Goal: Task Accomplishment & Management: Use online tool/utility

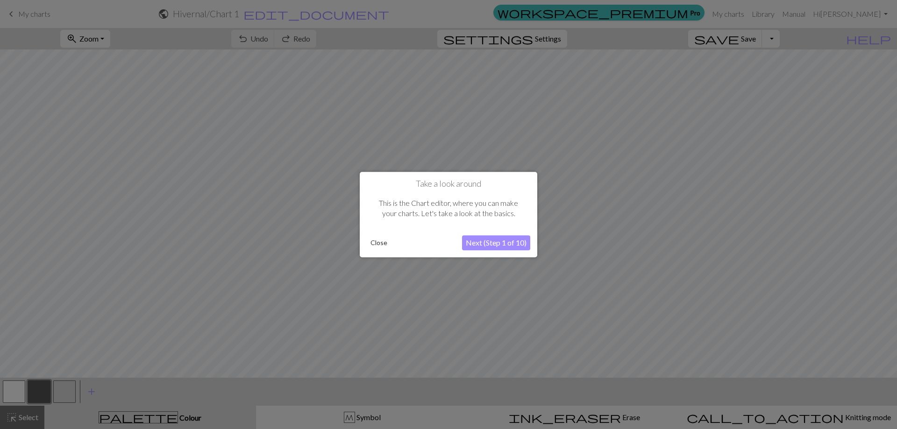
click at [376, 244] on button "Close" at bounding box center [379, 243] width 24 height 14
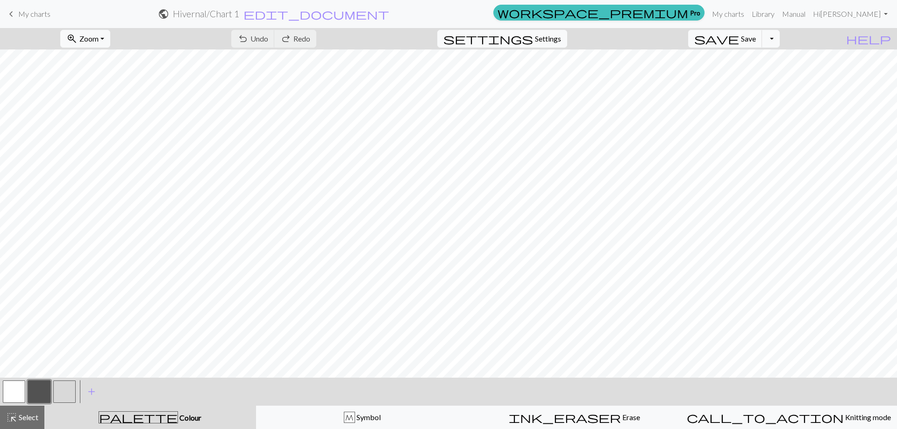
click at [305, 37] on div "undo Undo Undo redo Redo Redo" at bounding box center [273, 38] width 99 height 21
click at [308, 38] on div "undo Undo Undo redo Redo Redo" at bounding box center [273, 38] width 99 height 21
click at [554, 37] on span "Settings" at bounding box center [548, 38] width 26 height 11
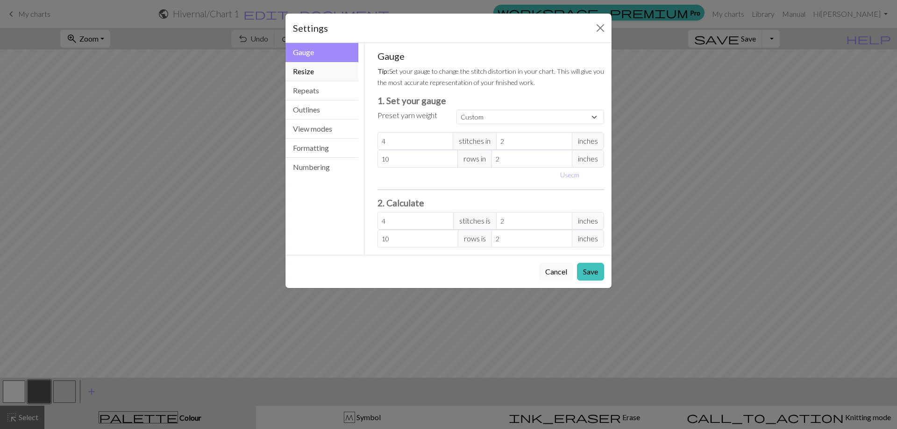
click at [316, 73] on button "Resize" at bounding box center [321, 71] width 73 height 19
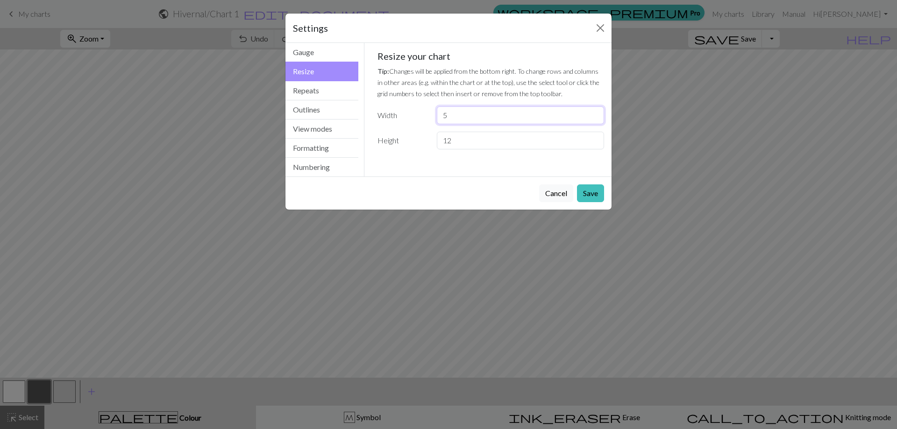
click at [583, 115] on input "5" at bounding box center [520, 115] width 167 height 18
type input "4"
click at [594, 119] on input "4" at bounding box center [520, 115] width 167 height 18
click at [594, 194] on button "Save" at bounding box center [590, 193] width 27 height 18
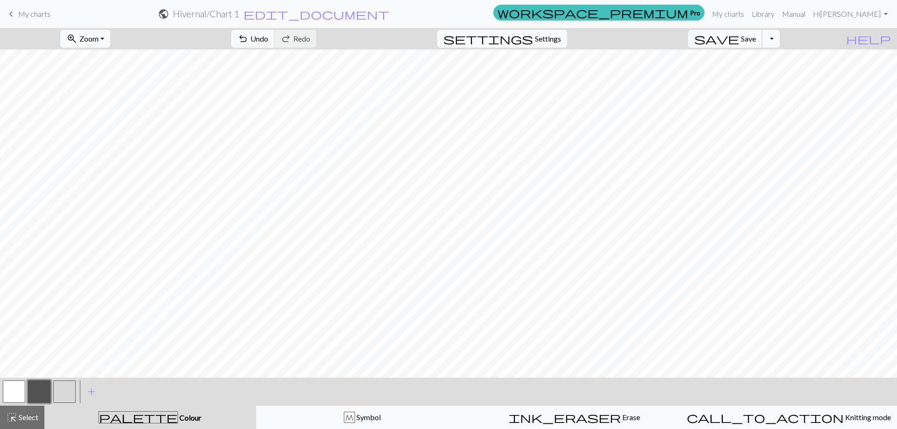
click at [756, 40] on button "save Save Save" at bounding box center [725, 39] width 74 height 18
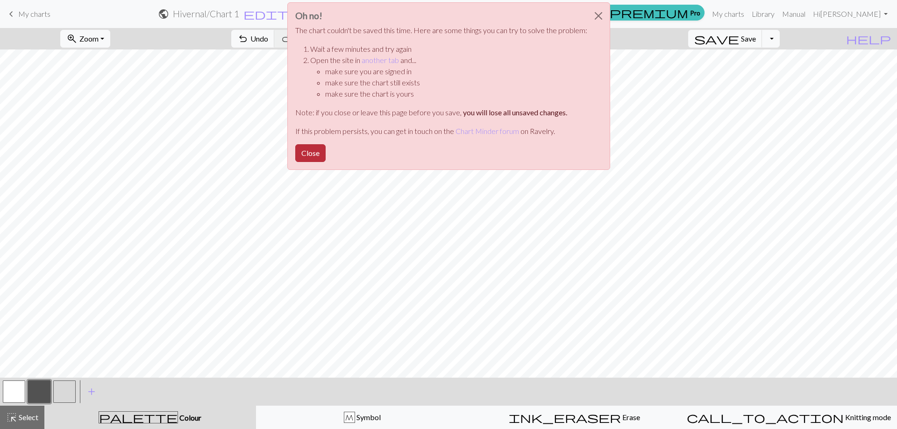
click at [311, 152] on button "Close" at bounding box center [310, 153] width 30 height 18
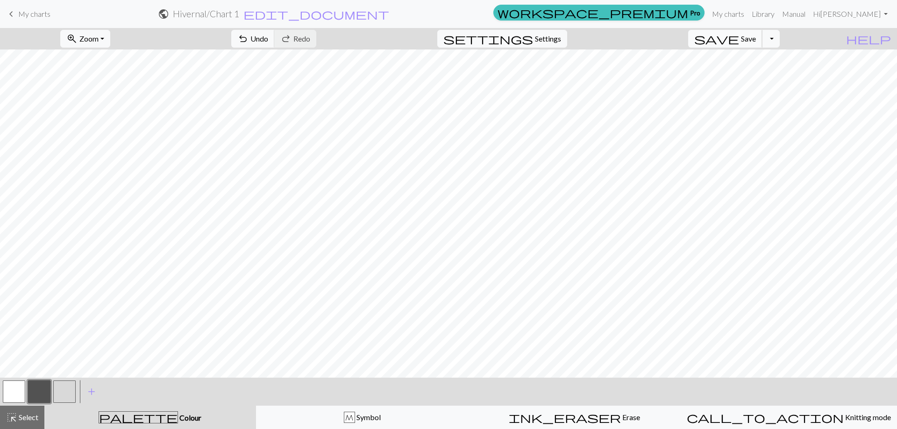
click at [739, 38] on span "save" at bounding box center [716, 38] width 45 height 13
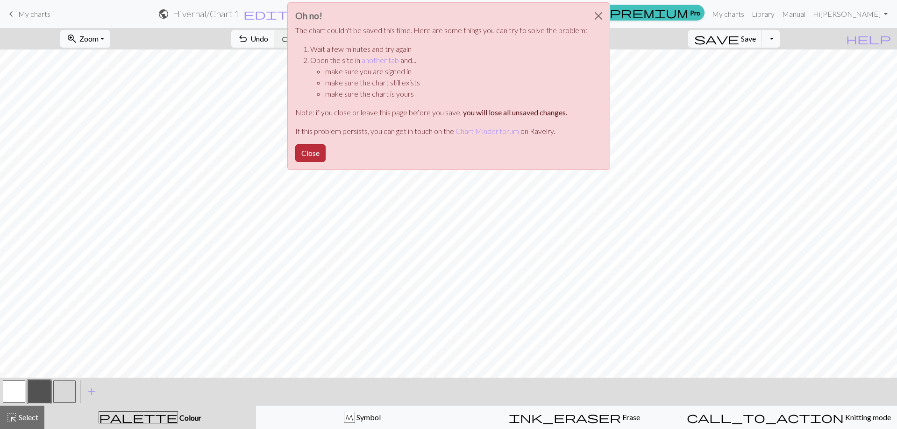
click at [314, 154] on button "Close" at bounding box center [310, 153] width 30 height 18
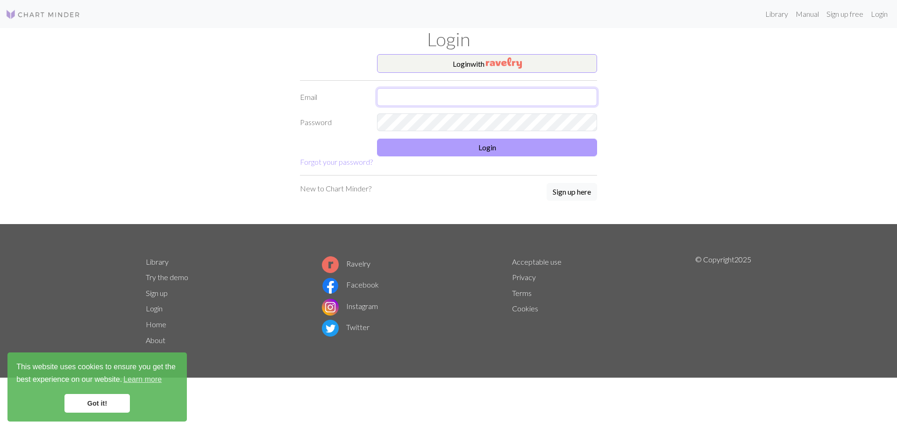
type input "kot.karey@gmail.com"
click at [473, 147] on button "Login" at bounding box center [487, 148] width 220 height 18
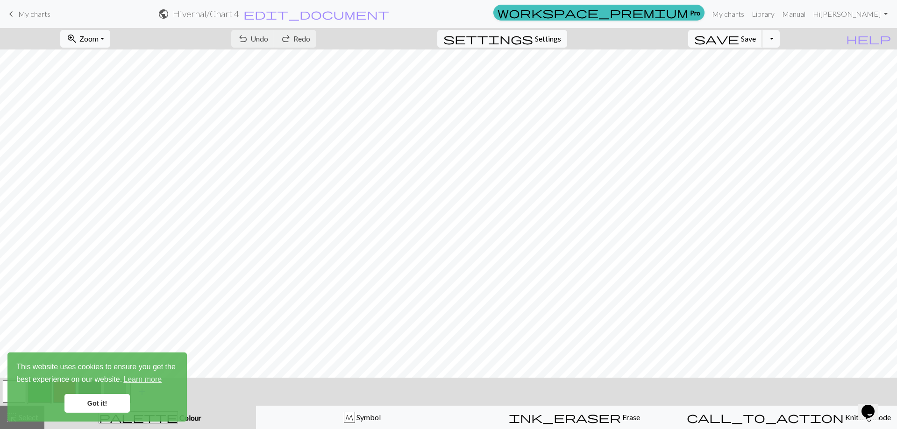
click at [756, 39] on span "Save" at bounding box center [748, 38] width 15 height 9
click at [752, 14] on div "Chart saved" at bounding box center [448, 18] width 897 height 37
click at [748, 14] on link "My charts" at bounding box center [728, 14] width 40 height 19
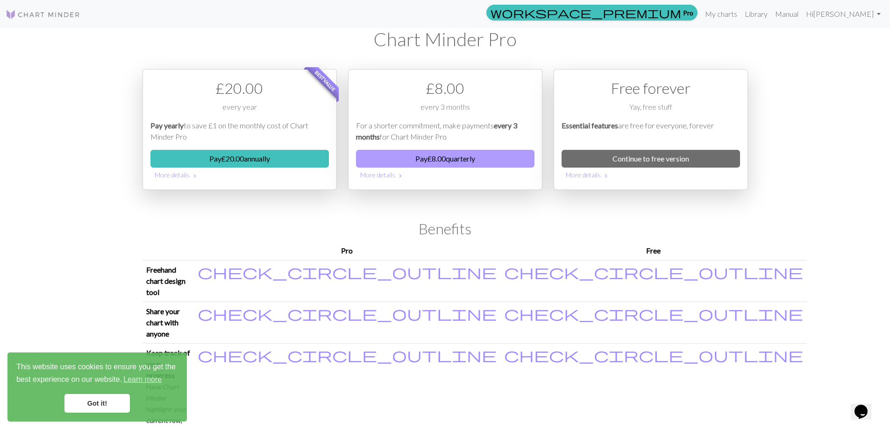
click at [457, 159] on button "Pay £ 8.00 quarterly" at bounding box center [445, 159] width 178 height 18
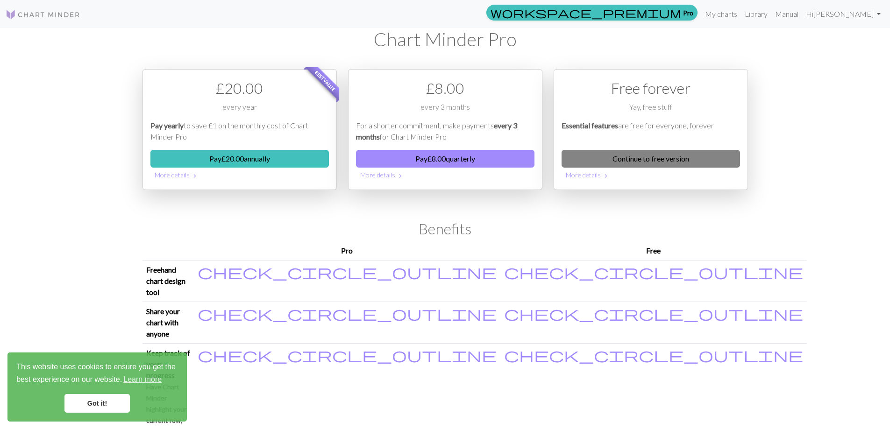
click at [676, 155] on link "Continue to free version" at bounding box center [650, 159] width 178 height 18
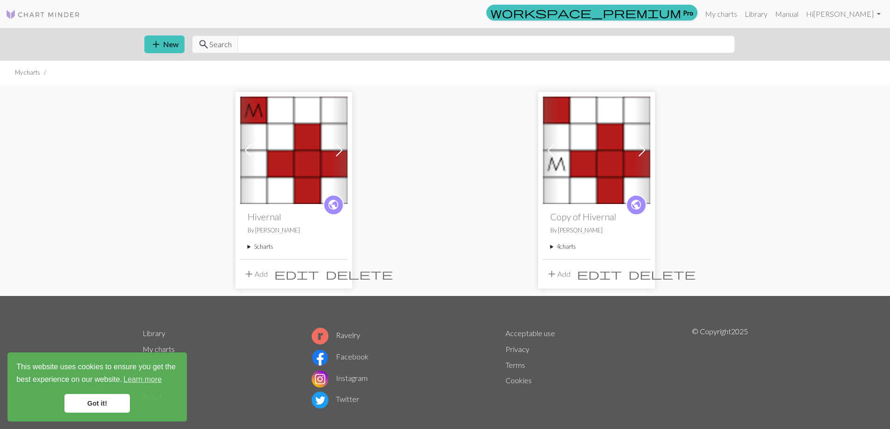
click at [337, 149] on span at bounding box center [339, 150] width 15 height 15
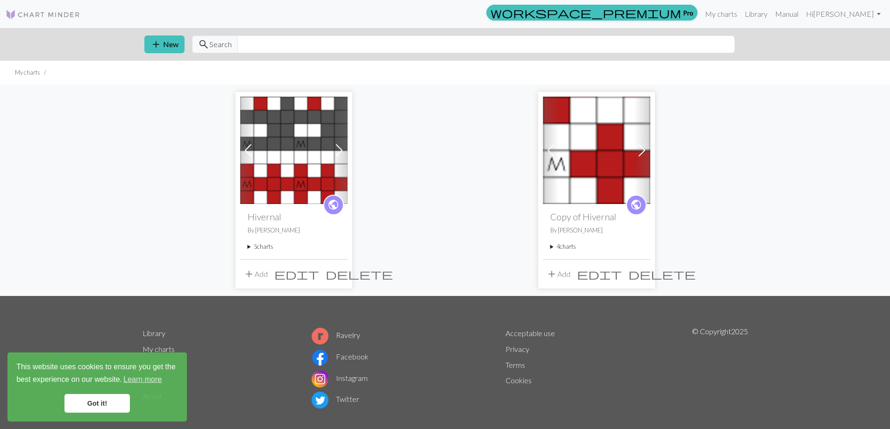
click at [264, 246] on summary "5 charts" at bounding box center [294, 246] width 92 height 9
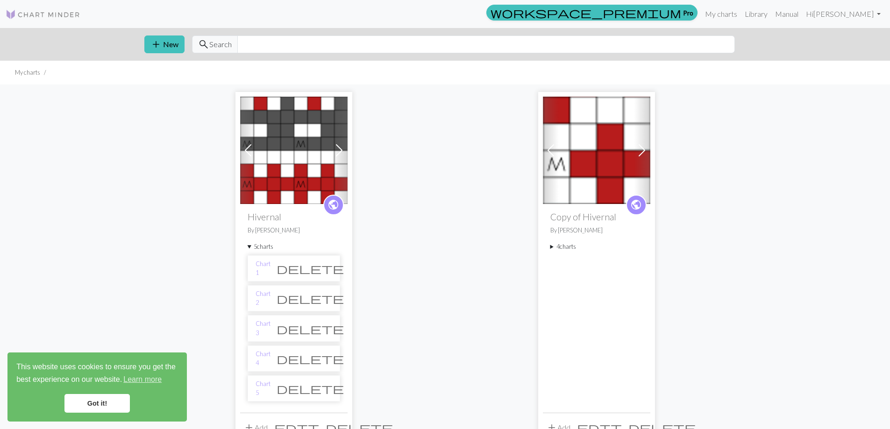
click at [101, 405] on link "Got it!" at bounding box center [96, 403] width 65 height 19
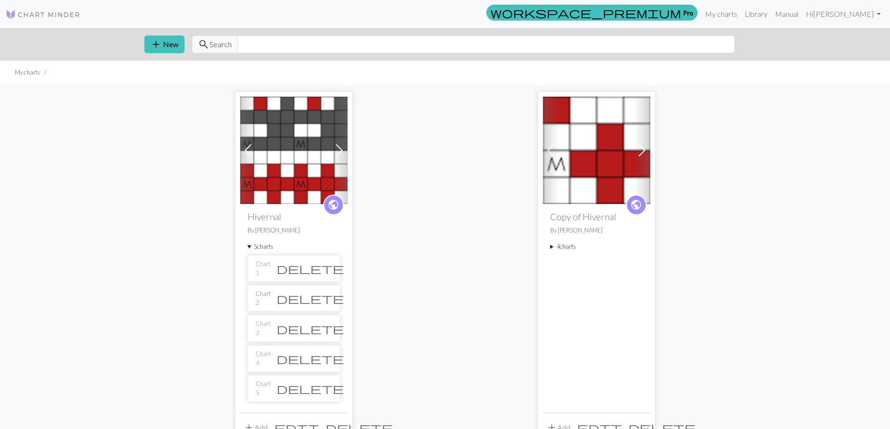
click at [267, 298] on link "Chart 2" at bounding box center [262, 299] width 15 height 18
